Goal: Communication & Community: Answer question/provide support

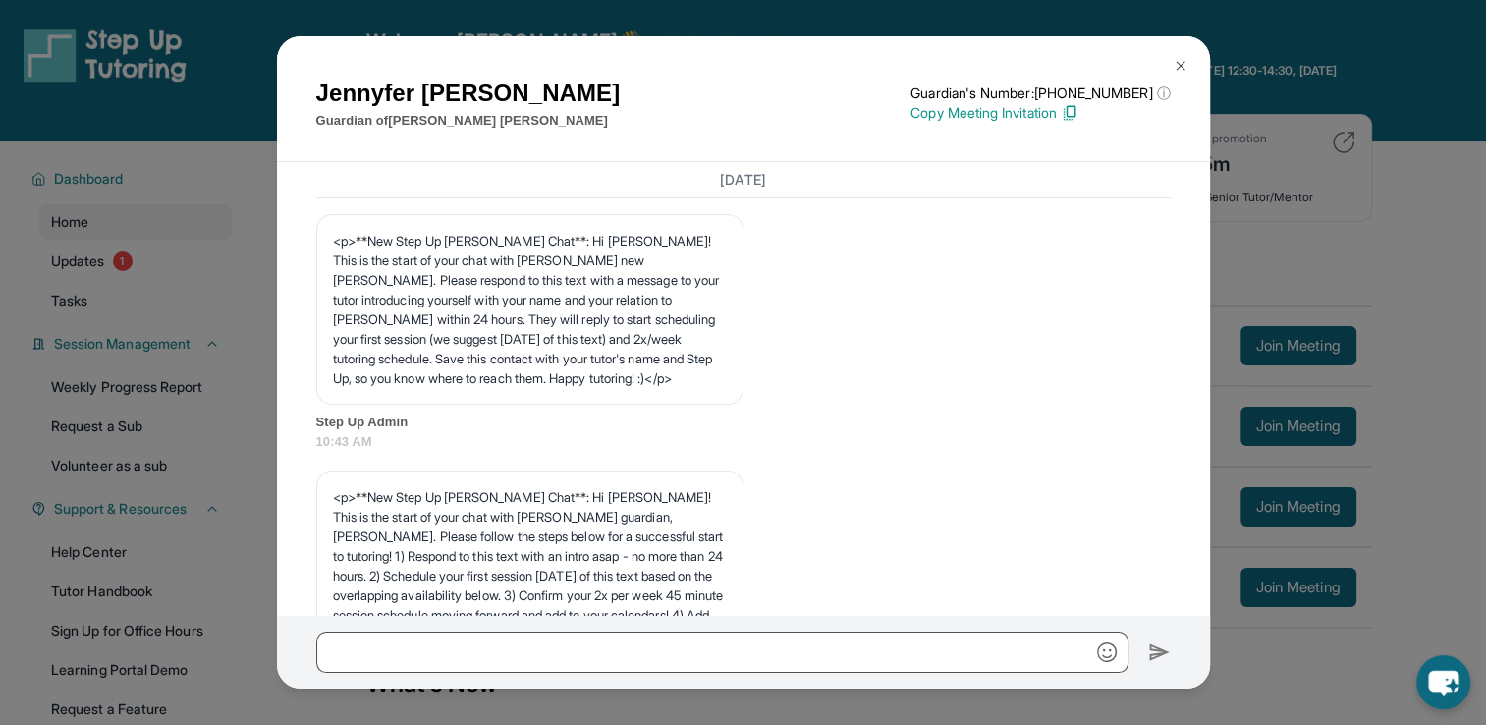
scroll to position [1398, 0]
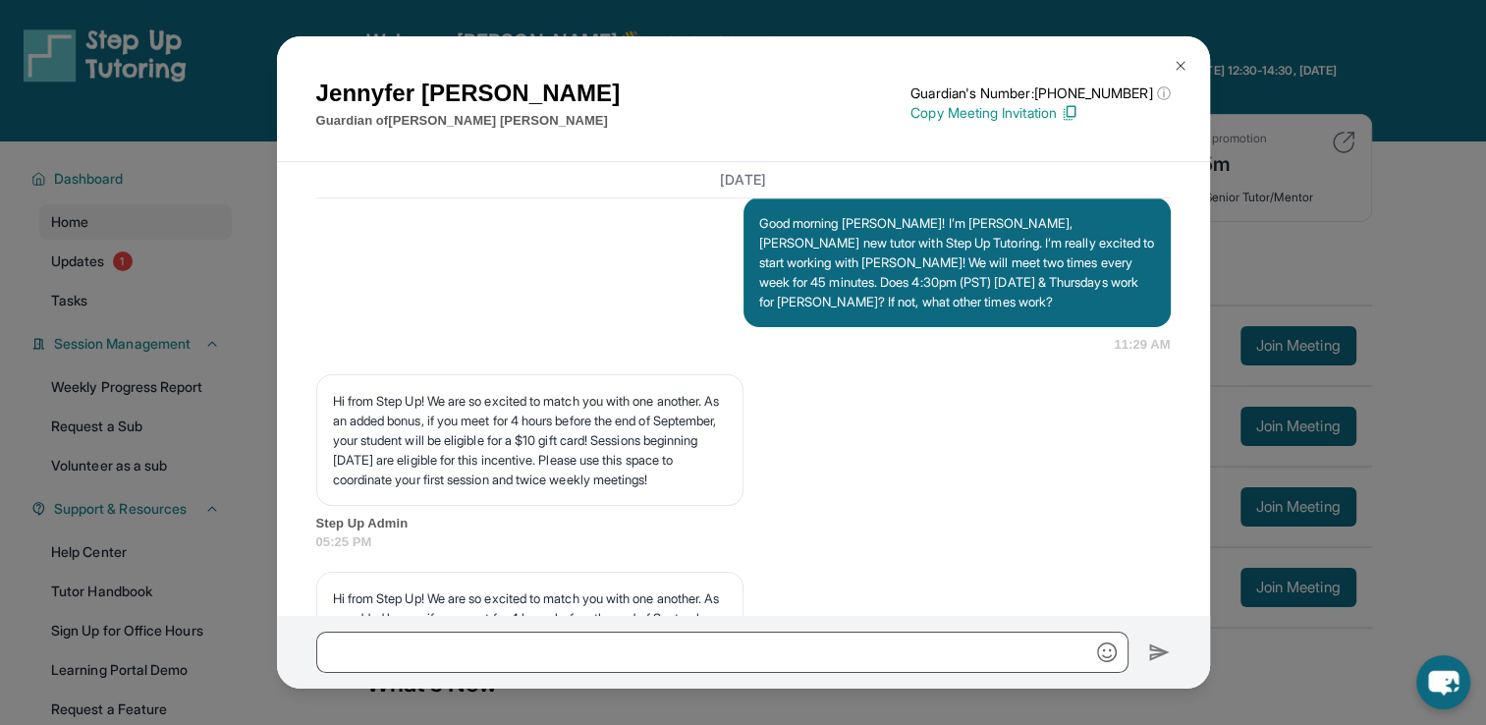
click at [1181, 66] on img at bounding box center [1180, 66] width 16 height 16
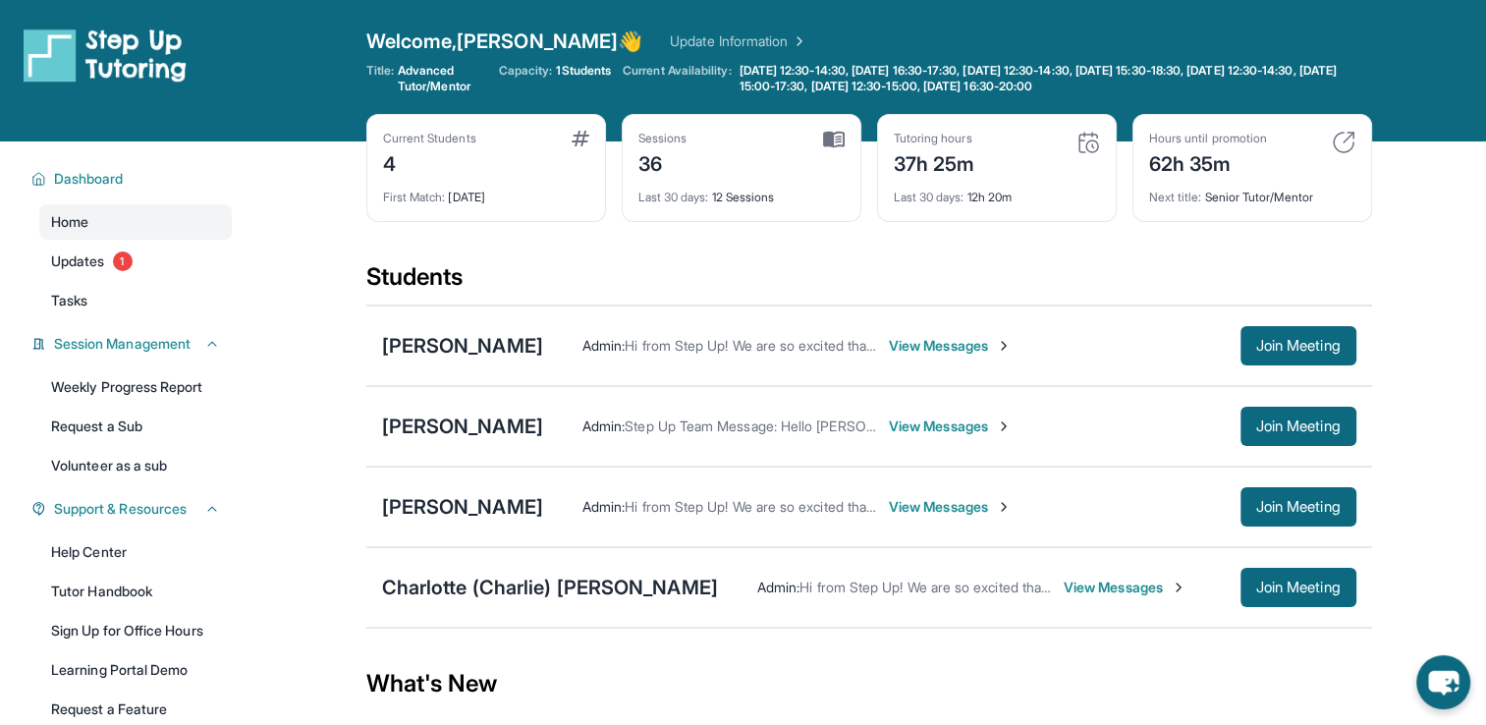
click at [919, 341] on span "View Messages" at bounding box center [950, 346] width 123 height 20
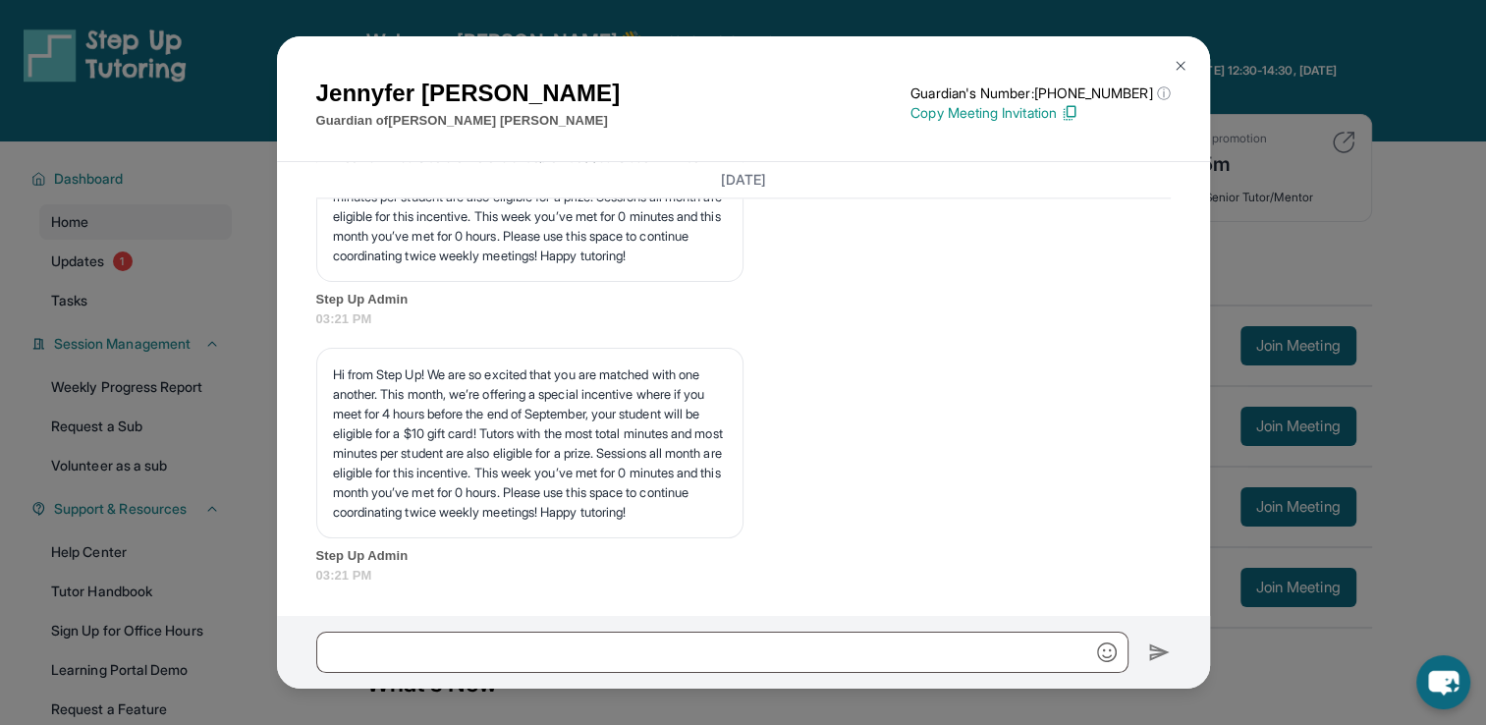
scroll to position [2772, 0]
click at [1182, 75] on button at bounding box center [1180, 65] width 39 height 39
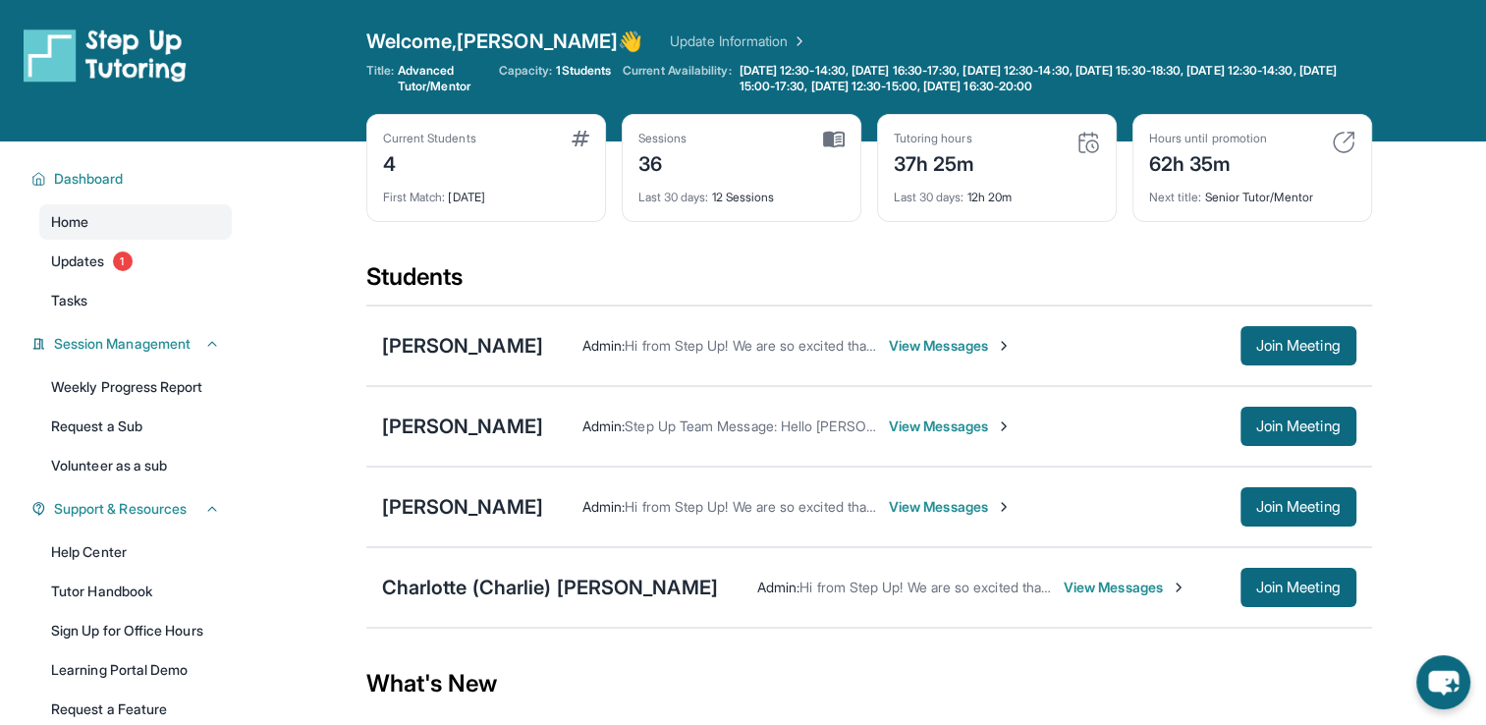
click at [907, 505] on span "View Messages" at bounding box center [950, 507] width 123 height 20
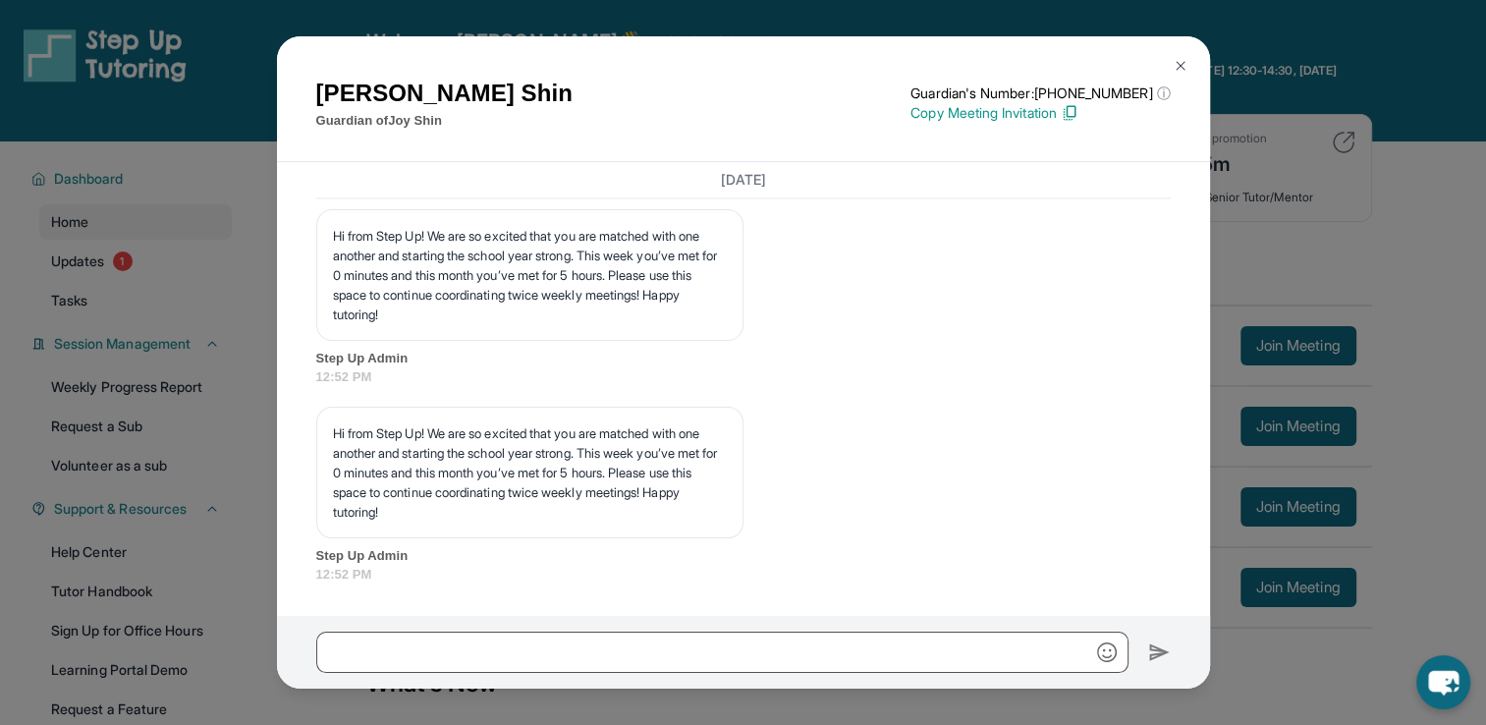
scroll to position [26525, 0]
drag, startPoint x: 751, startPoint y: 326, endPoint x: 837, endPoint y: 416, distance: 124.3
click at [837, 126] on div "Good afternoon [PERSON_NAME], I’m writing to confirm our tutoring session sched…" at bounding box center [743, 67] width 854 height 118
copy p "Good afternoon [PERSON_NAME], I’m writing to confirm our tutoring session sched…"
click at [1175, 69] on img at bounding box center [1180, 66] width 16 height 16
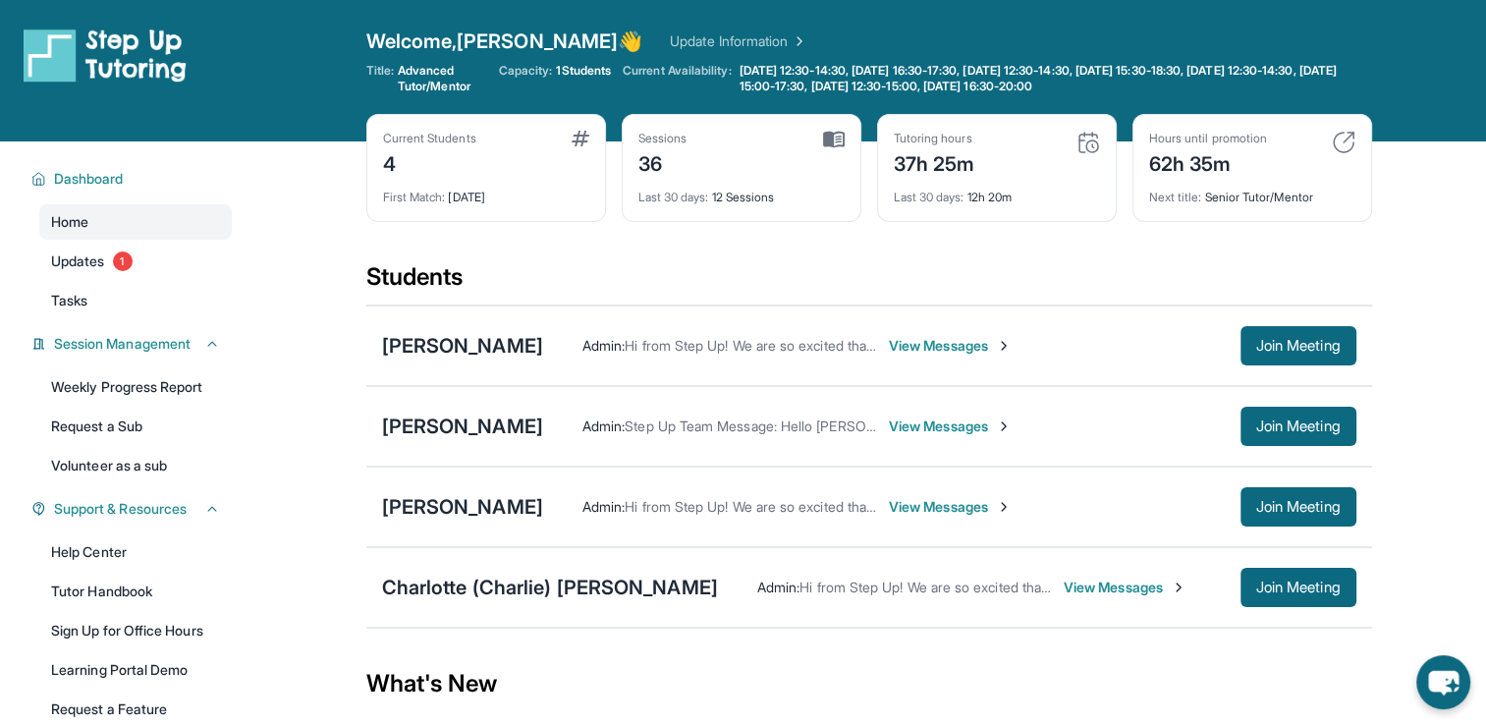
click at [925, 351] on span "View Messages" at bounding box center [950, 346] width 123 height 20
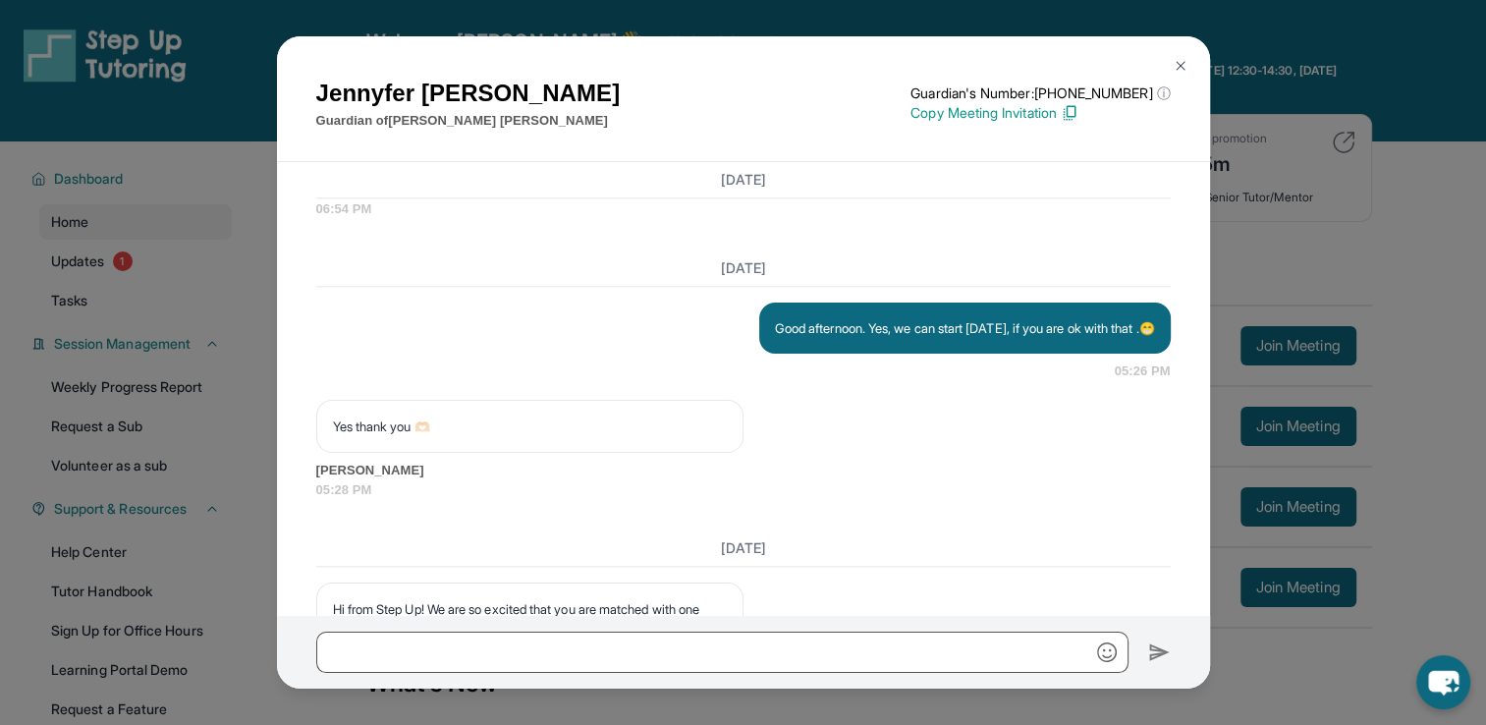
scroll to position [2772, 0]
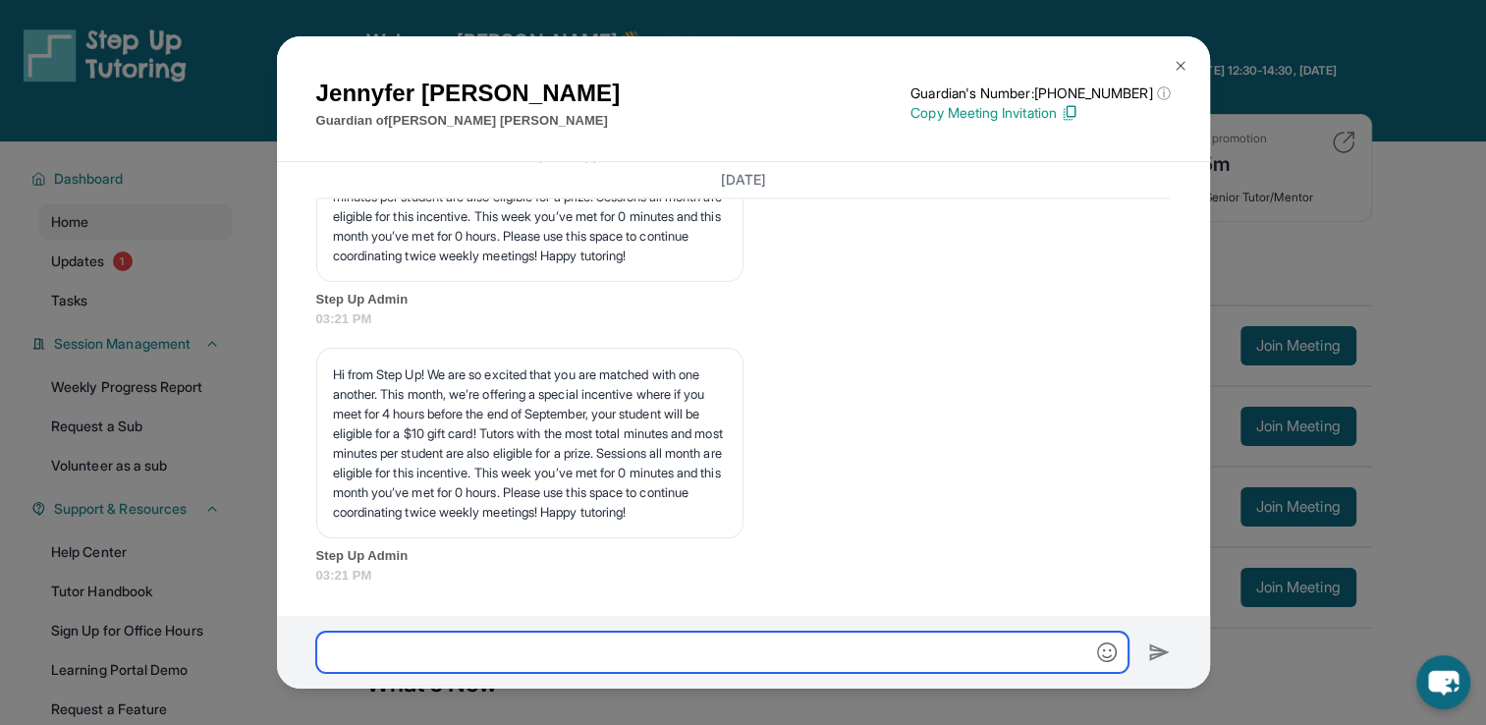
click at [460, 648] on input "text" at bounding box center [722, 651] width 812 height 41
paste input "**********"
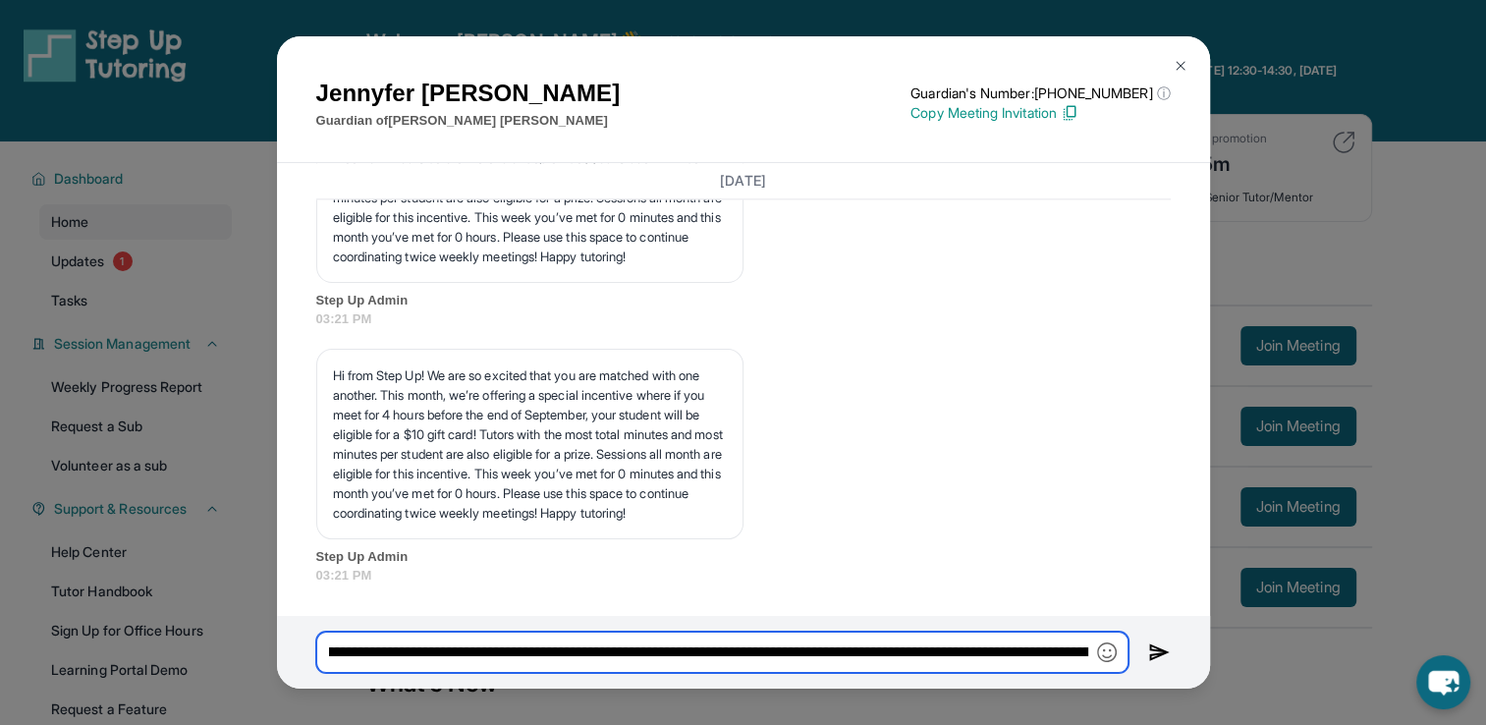
scroll to position [0, 0]
drag, startPoint x: 485, startPoint y: 656, endPoint x: 452, endPoint y: 656, distance: 33.4
click at [452, 656] on input "**********" at bounding box center [722, 651] width 812 height 41
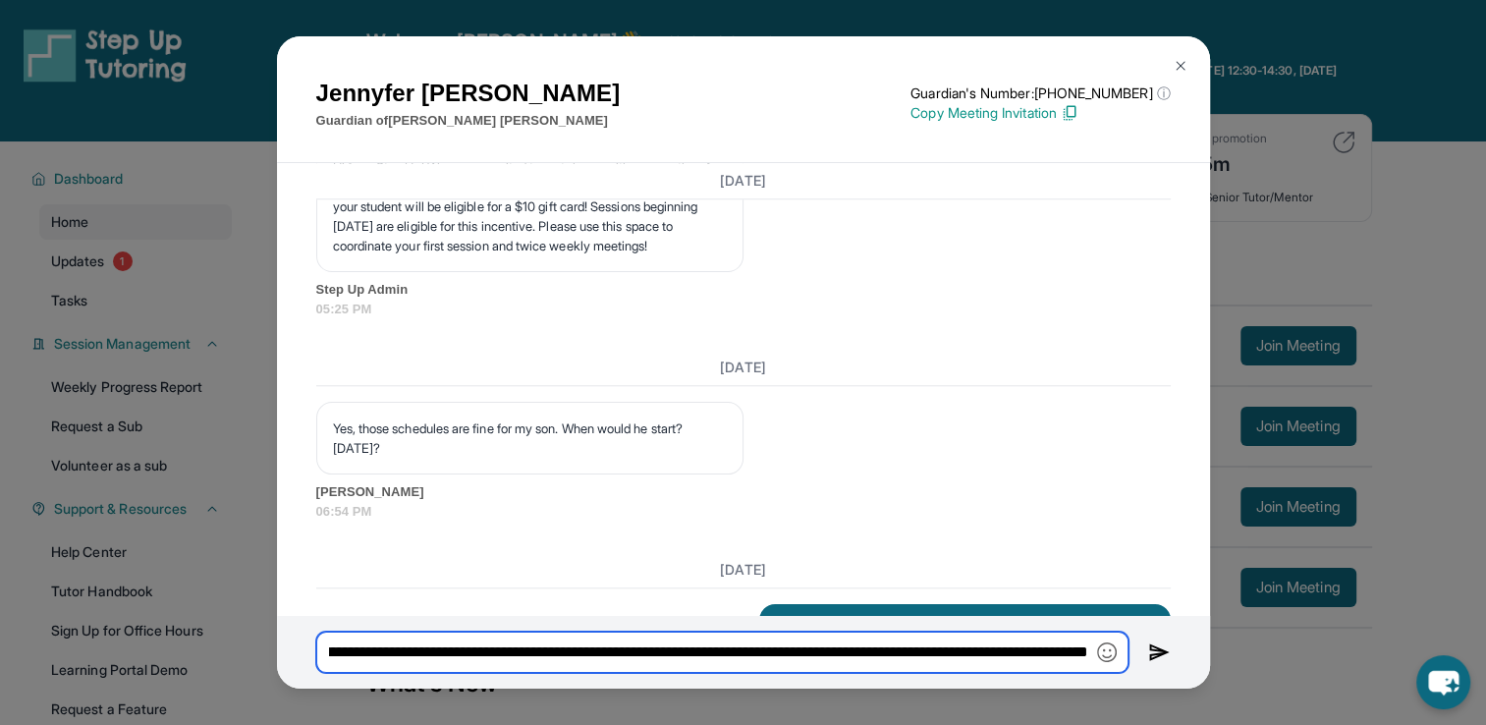
scroll to position [0, 679]
type input "**********"
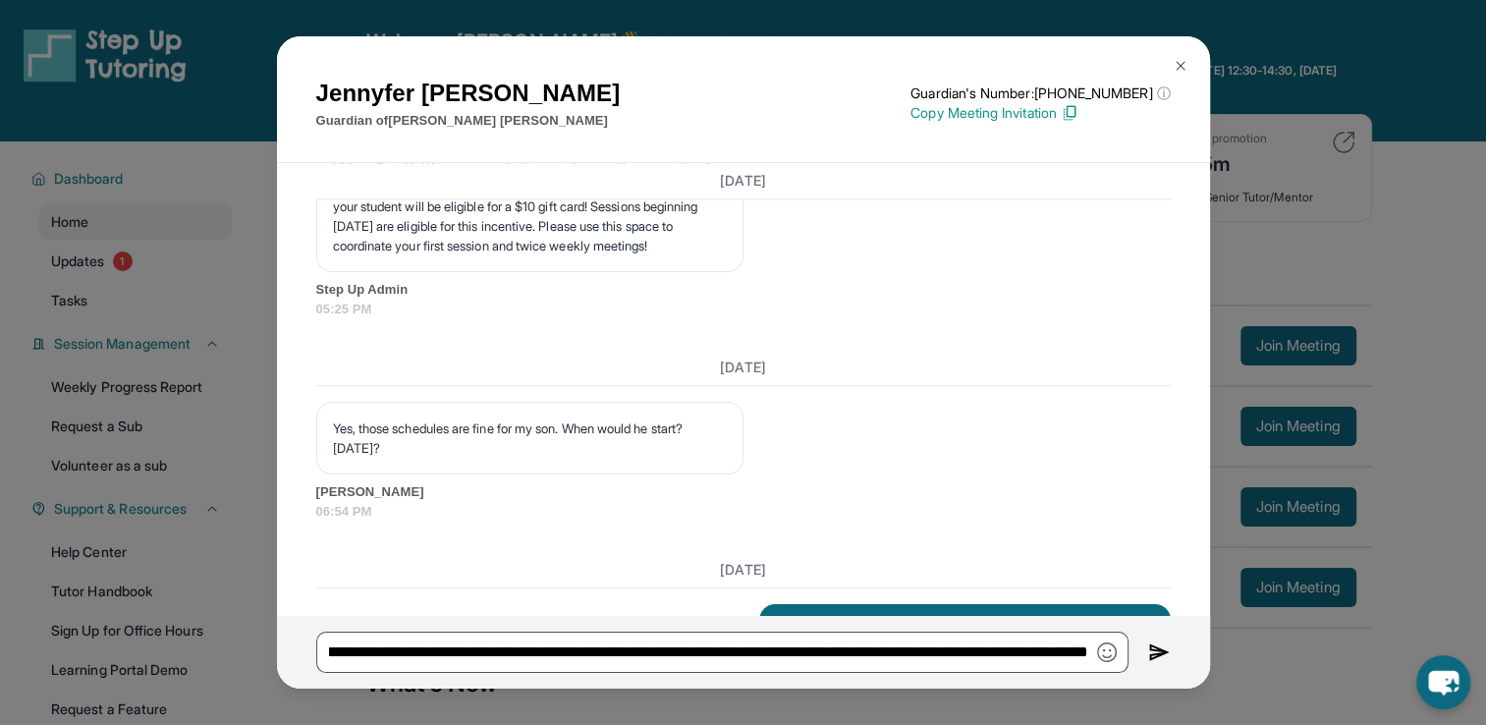
click at [1160, 651] on img at bounding box center [1159, 652] width 23 height 24
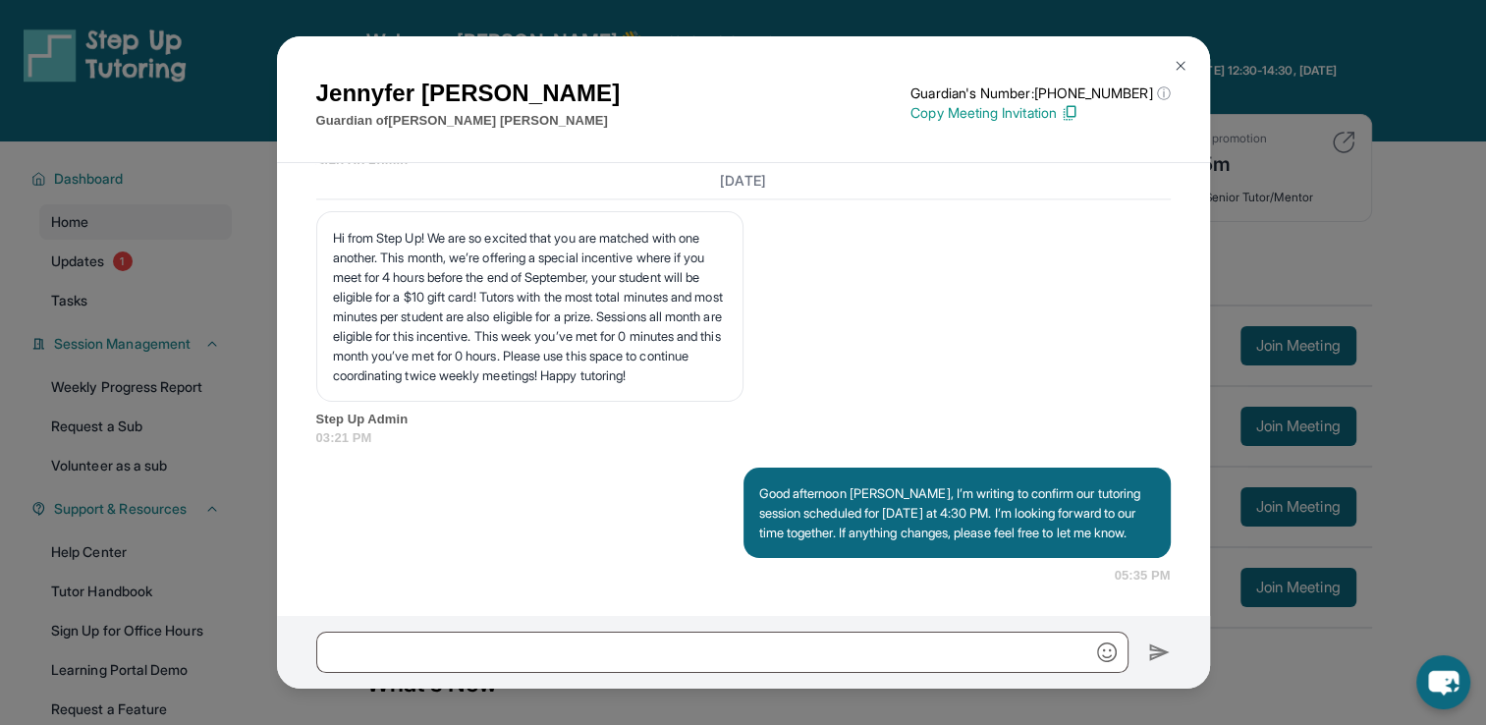
scroll to position [2929, 0]
click at [1186, 71] on img at bounding box center [1180, 66] width 16 height 16
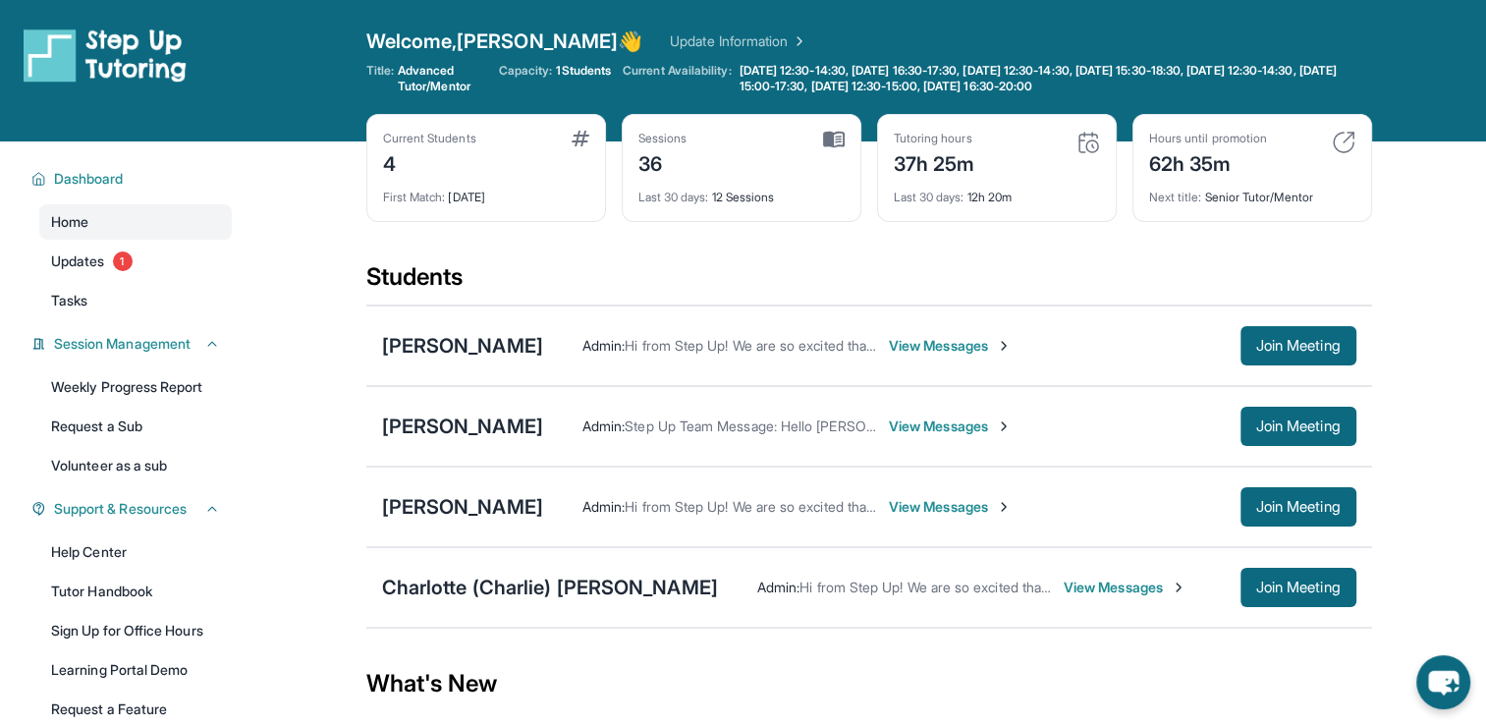
click at [889, 501] on span "View Messages" at bounding box center [950, 507] width 123 height 20
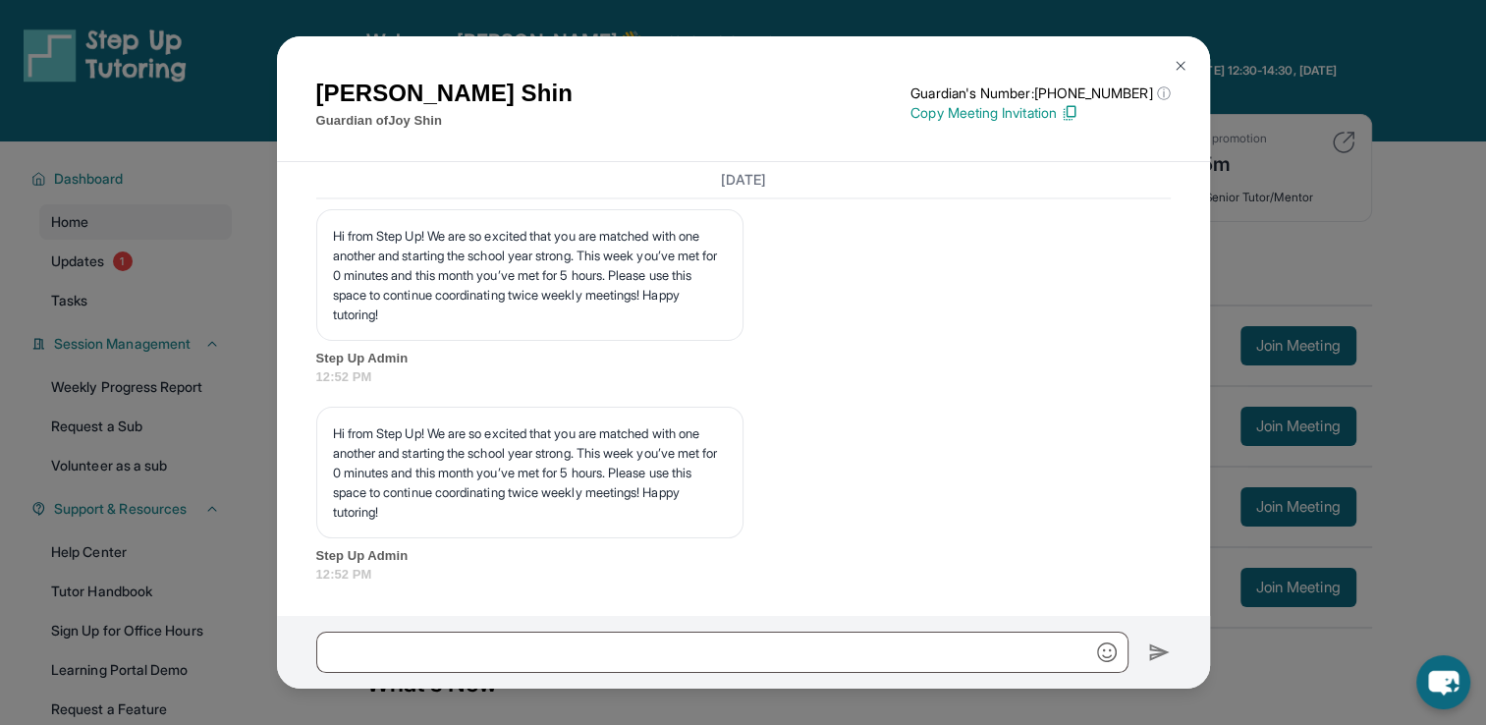
scroll to position [26427, 0]
drag, startPoint x: 750, startPoint y: 431, endPoint x: 846, endPoint y: 488, distance: 111.8
click at [846, 82] on p "Good afternoon [PERSON_NAME], I’m writing to confirm our tutoring session sched…" at bounding box center [957, 53] width 396 height 59
copy p "Good afternoon [PERSON_NAME], I’m writing to confirm our tutoring session sched…"
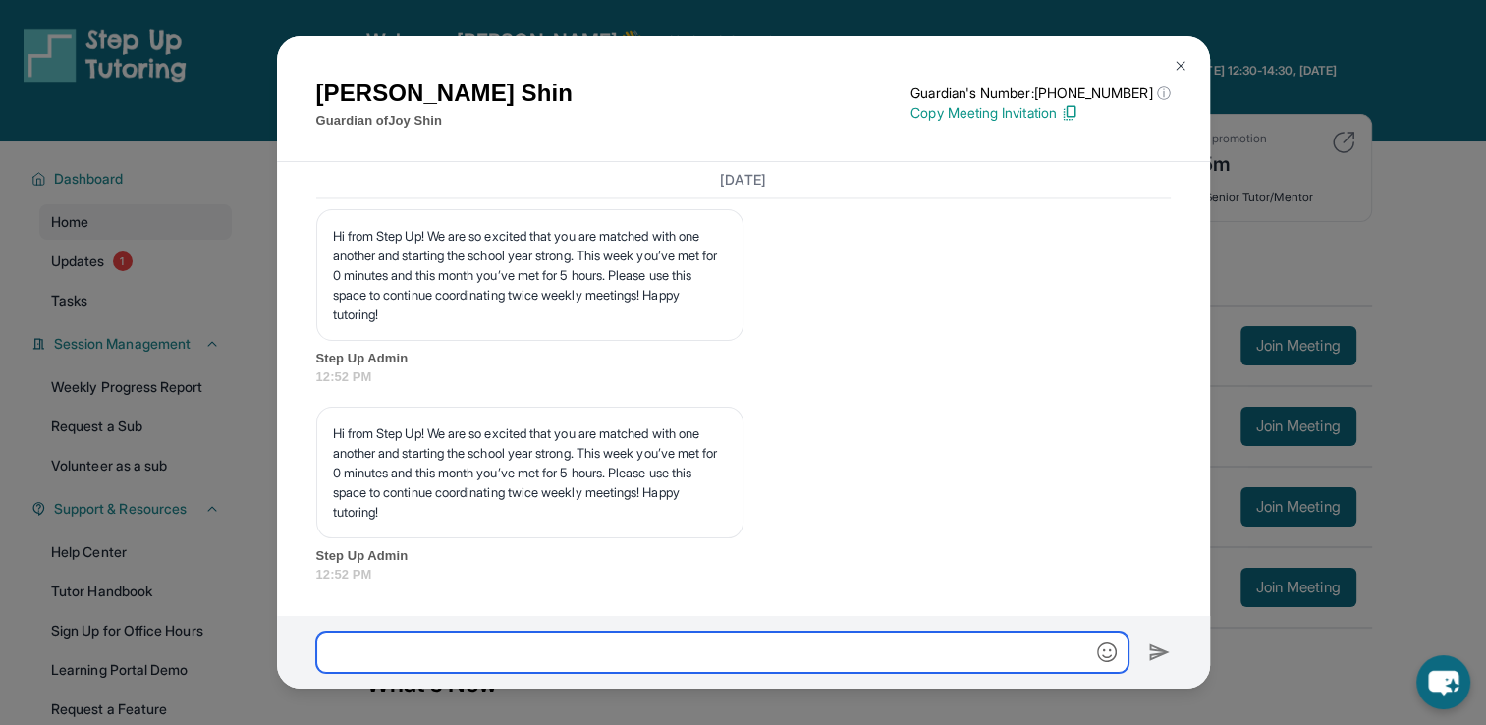
click at [799, 660] on input "text" at bounding box center [722, 651] width 812 height 41
paste input "**********"
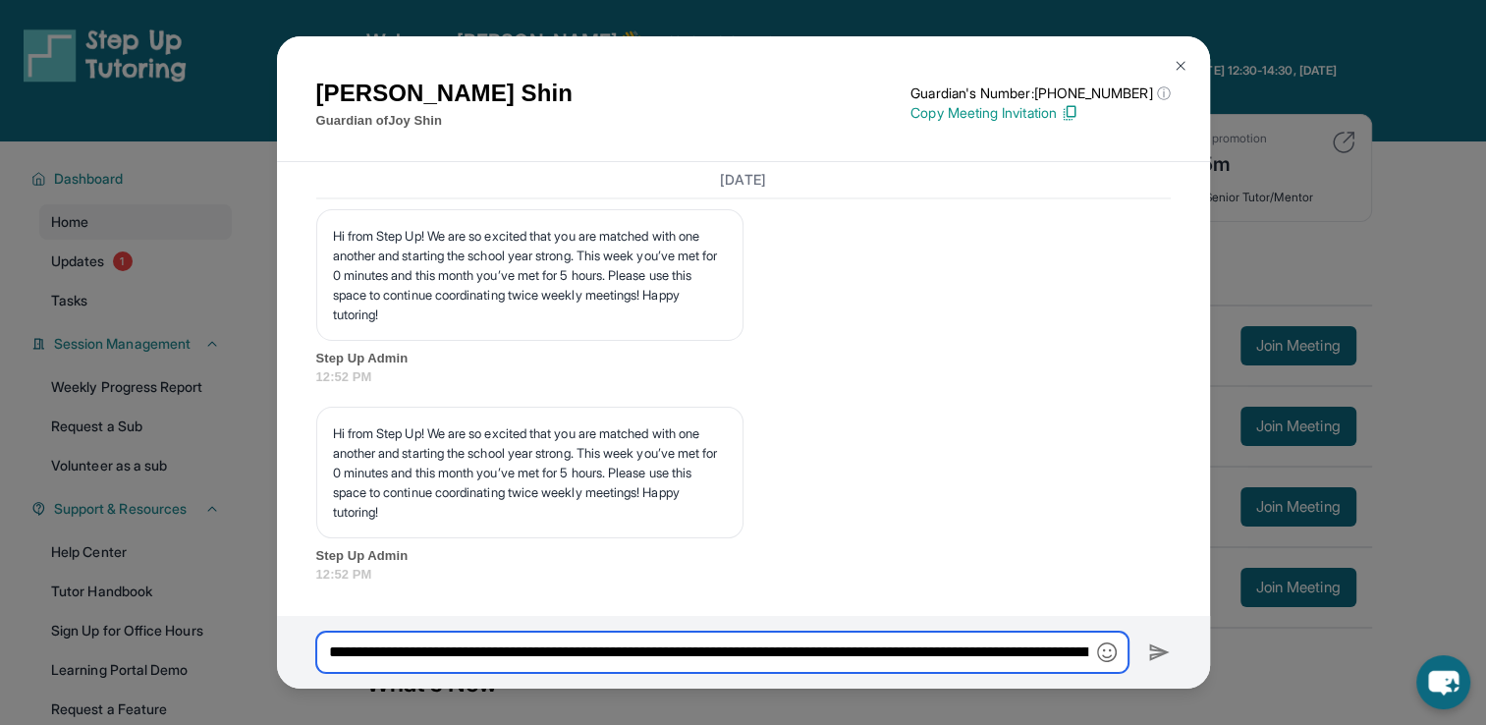
scroll to position [0, 650]
type input "**********"
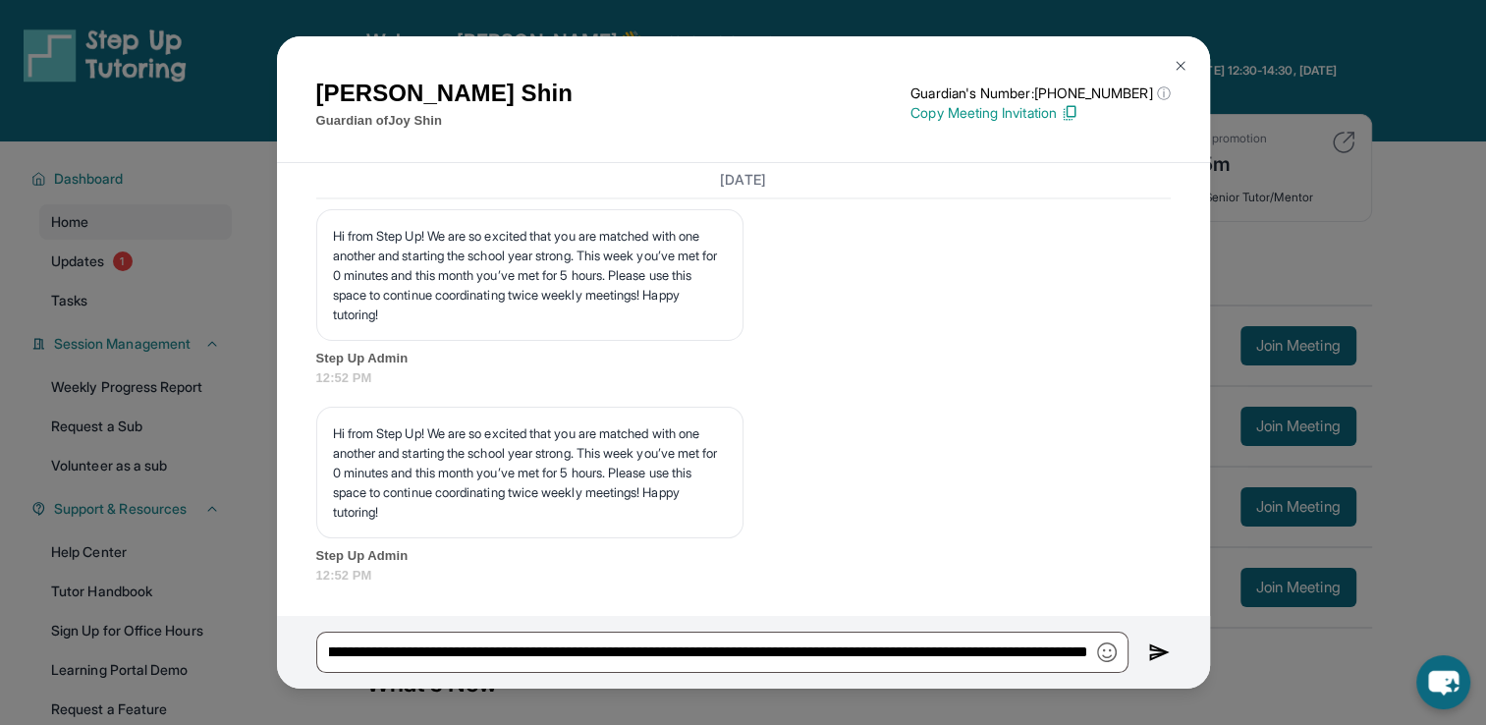
scroll to position [0, 0]
click at [1156, 651] on img at bounding box center [1159, 652] width 23 height 24
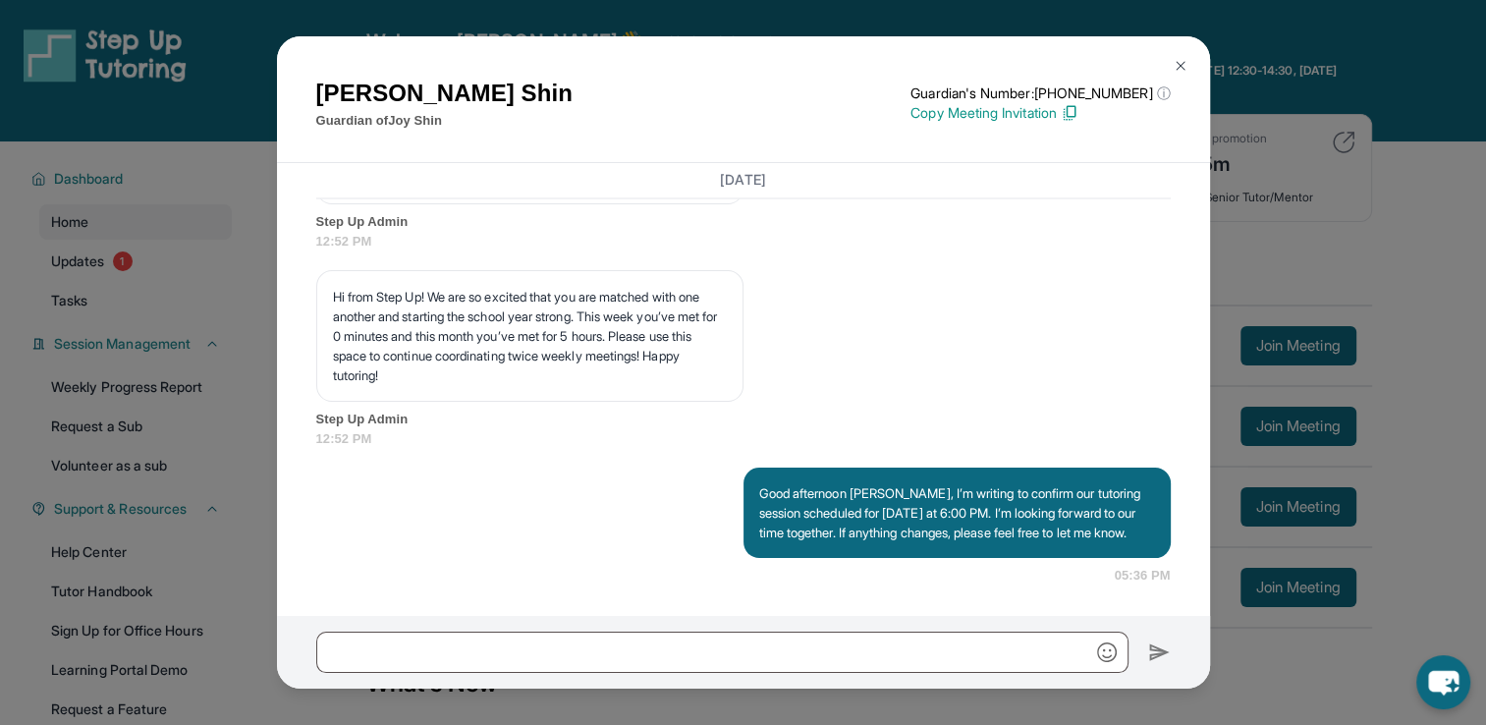
click at [1180, 65] on img at bounding box center [1180, 66] width 16 height 16
